Goal: Task Accomplishment & Management: Complete application form

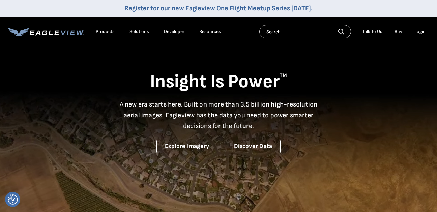
click at [104, 31] on div "Products" at bounding box center [105, 32] width 19 height 6
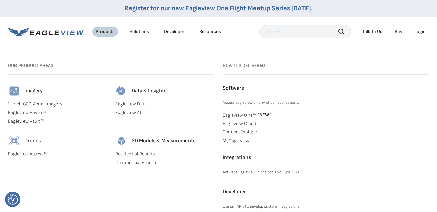
scroll to position [120, 0]
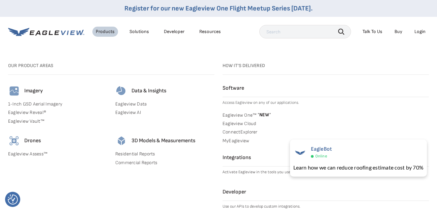
click at [282, 32] on input "text" at bounding box center [306, 31] width 92 height 13
type input "roofing data"
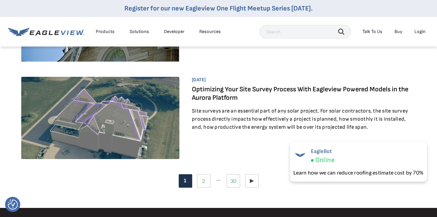
scroll to position [842, 0]
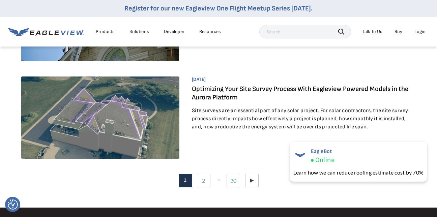
click at [142, 108] on img at bounding box center [100, 118] width 158 height 82
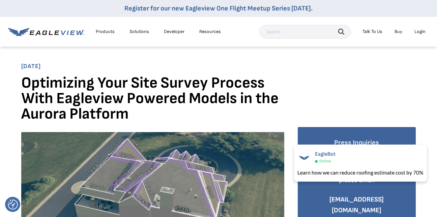
click at [374, 31] on div "Talk To Us" at bounding box center [373, 32] width 20 height 6
click at [375, 31] on div "Talk To Us" at bounding box center [373, 32] width 20 height 6
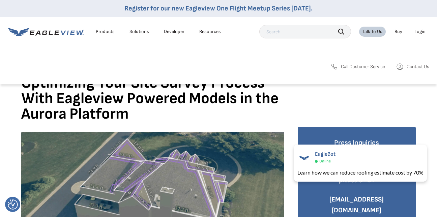
click at [370, 64] on span "Call Customer Service" at bounding box center [363, 67] width 44 height 6
click at [355, 66] on span "Call Customer Service" at bounding box center [363, 67] width 44 height 6
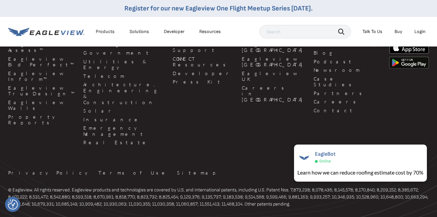
scroll to position [1538, 0]
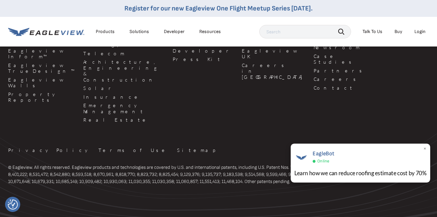
click at [322, 162] on span "Online" at bounding box center [324, 161] width 12 height 5
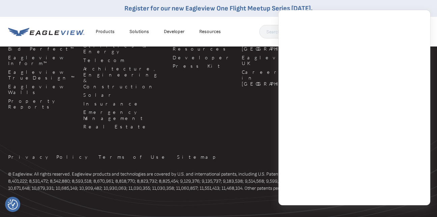
scroll to position [1531, 0]
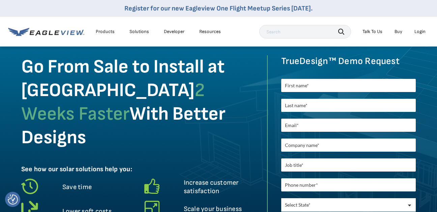
scroll to position [31, 0]
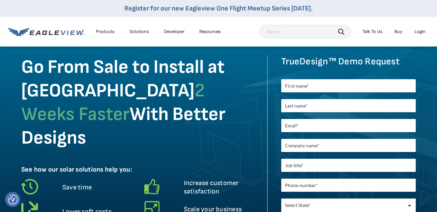
click at [327, 87] on input "text" at bounding box center [348, 85] width 135 height 13
type input "Ronald"
type input "Staychock"
type input "staychock@icloud.com"
click at [337, 147] on input "text" at bounding box center [348, 145] width 135 height 13
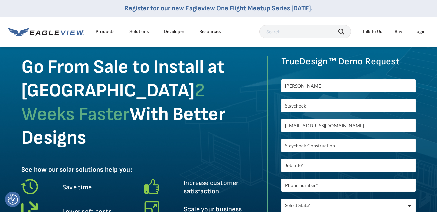
type input "Staychock Construction"
click at [321, 165] on input "text" at bounding box center [348, 165] width 135 height 13
type input "owner"
click at [326, 189] on input "tel" at bounding box center [348, 185] width 135 height 13
type input "17165536369"
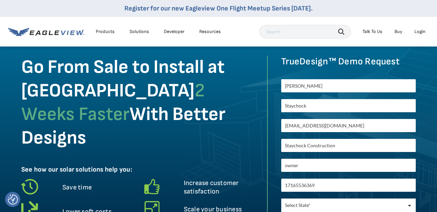
select select "New York"
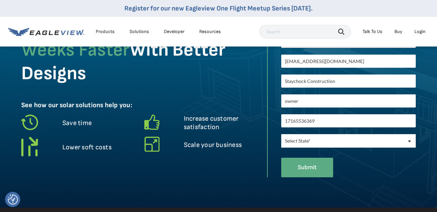
scroll to position [96, 0]
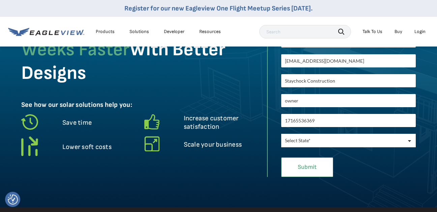
click at [308, 164] on input "Submit" at bounding box center [307, 168] width 52 height 20
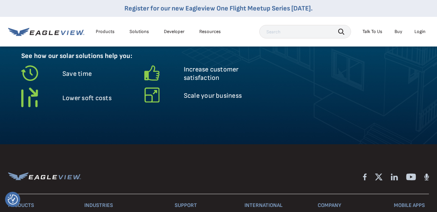
scroll to position [0, 0]
